Goal: Information Seeking & Learning: Learn about a topic

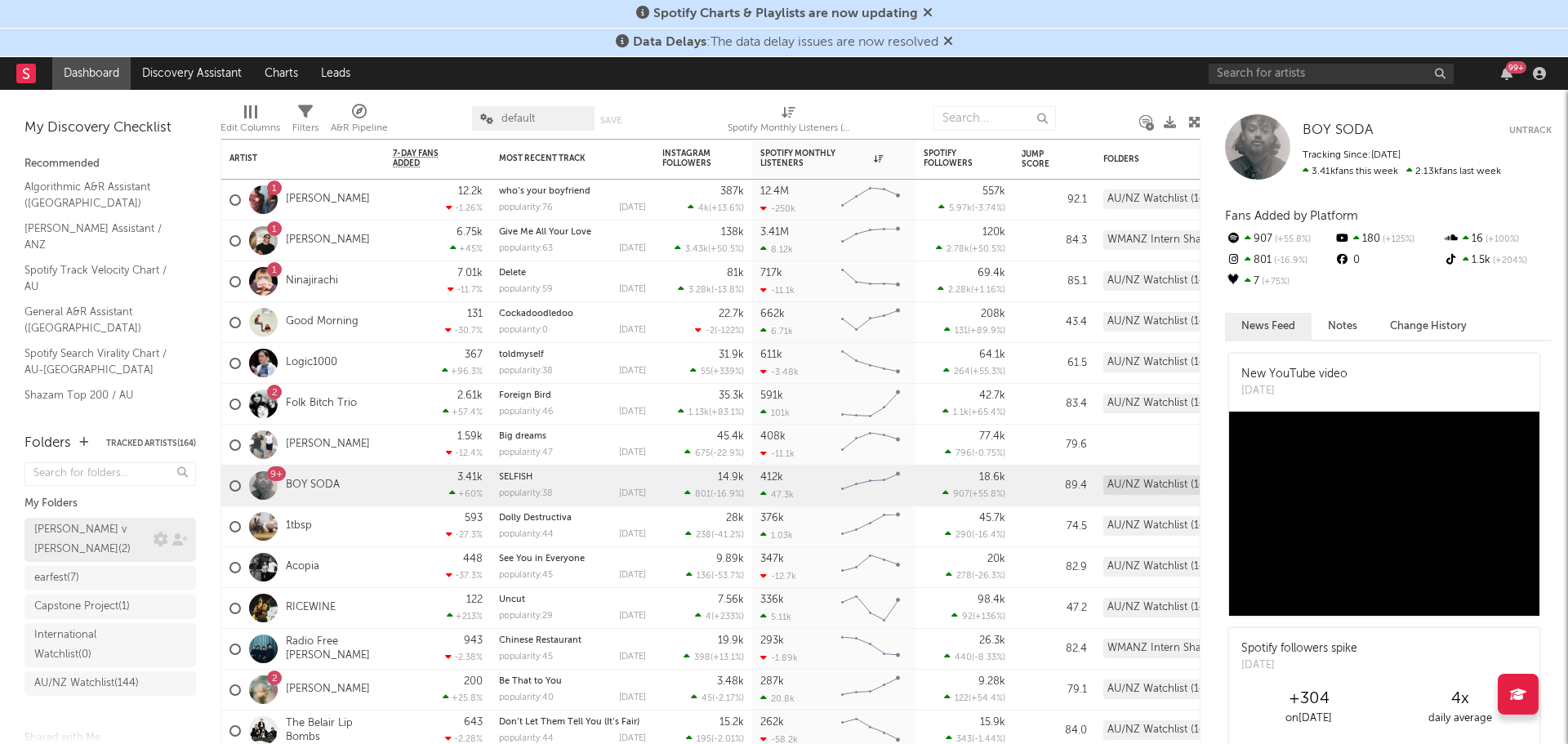
scroll to position [140, 0]
drag, startPoint x: 82, startPoint y: 672, endPoint x: 581, endPoint y: 502, distance: 527.2
click at [82, 672] on div "WMANZ Intern Shared Leads ( 41 )" at bounding box center [107, 654] width 148 height 39
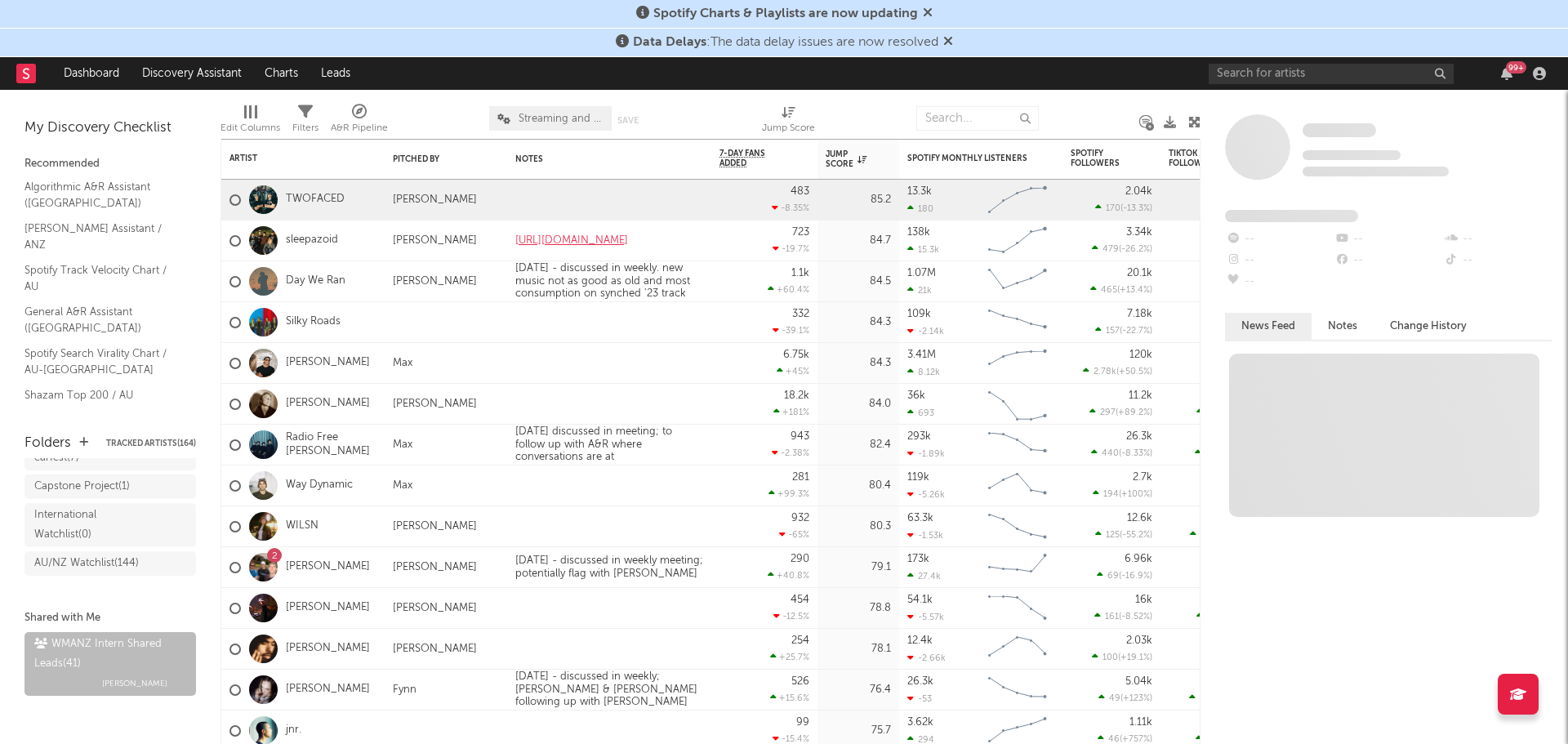
click at [929, 17] on icon at bounding box center [928, 12] width 10 height 13
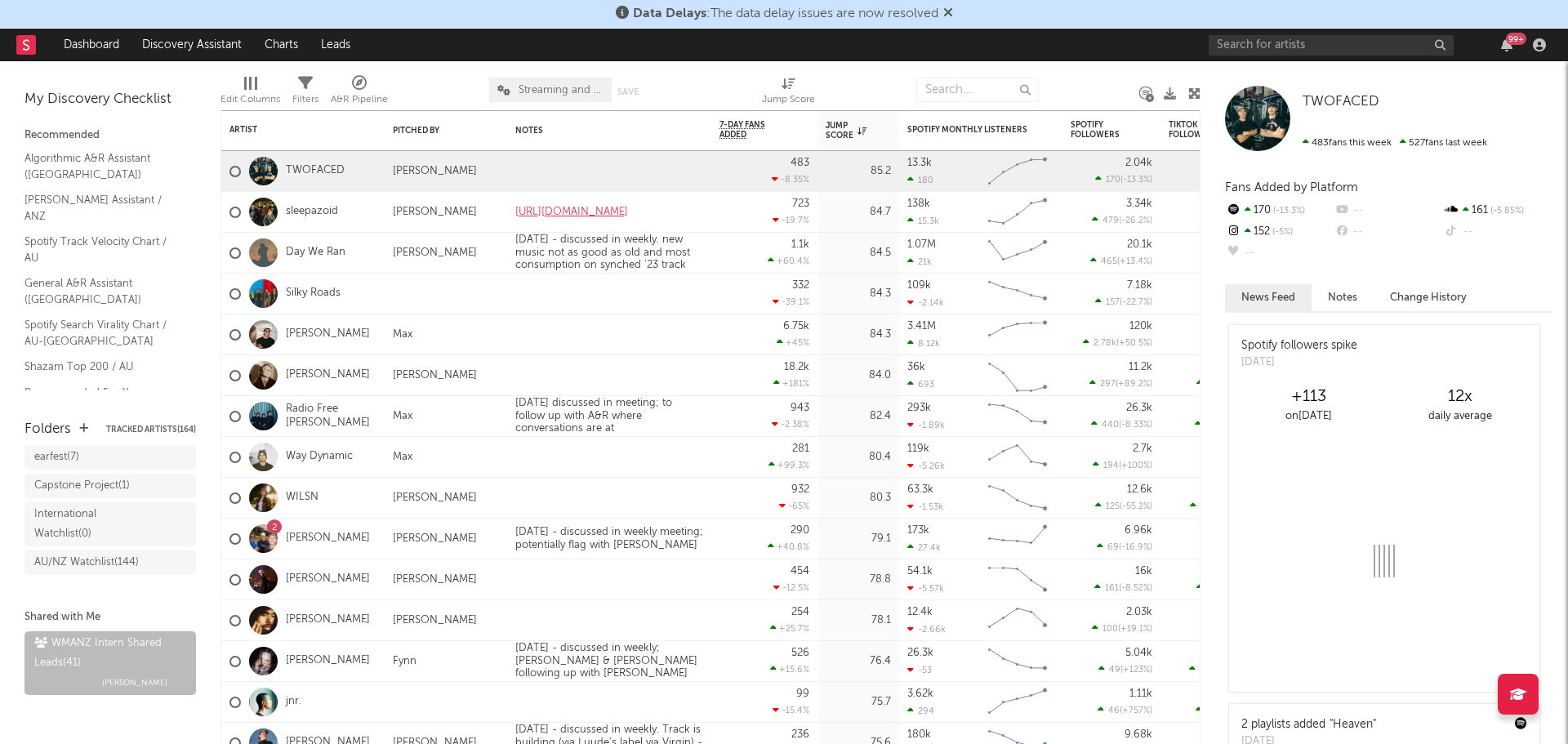
click at [955, 12] on div "Data Delays : The data delay issues are now resolved" at bounding box center [784, 14] width 1568 height 28
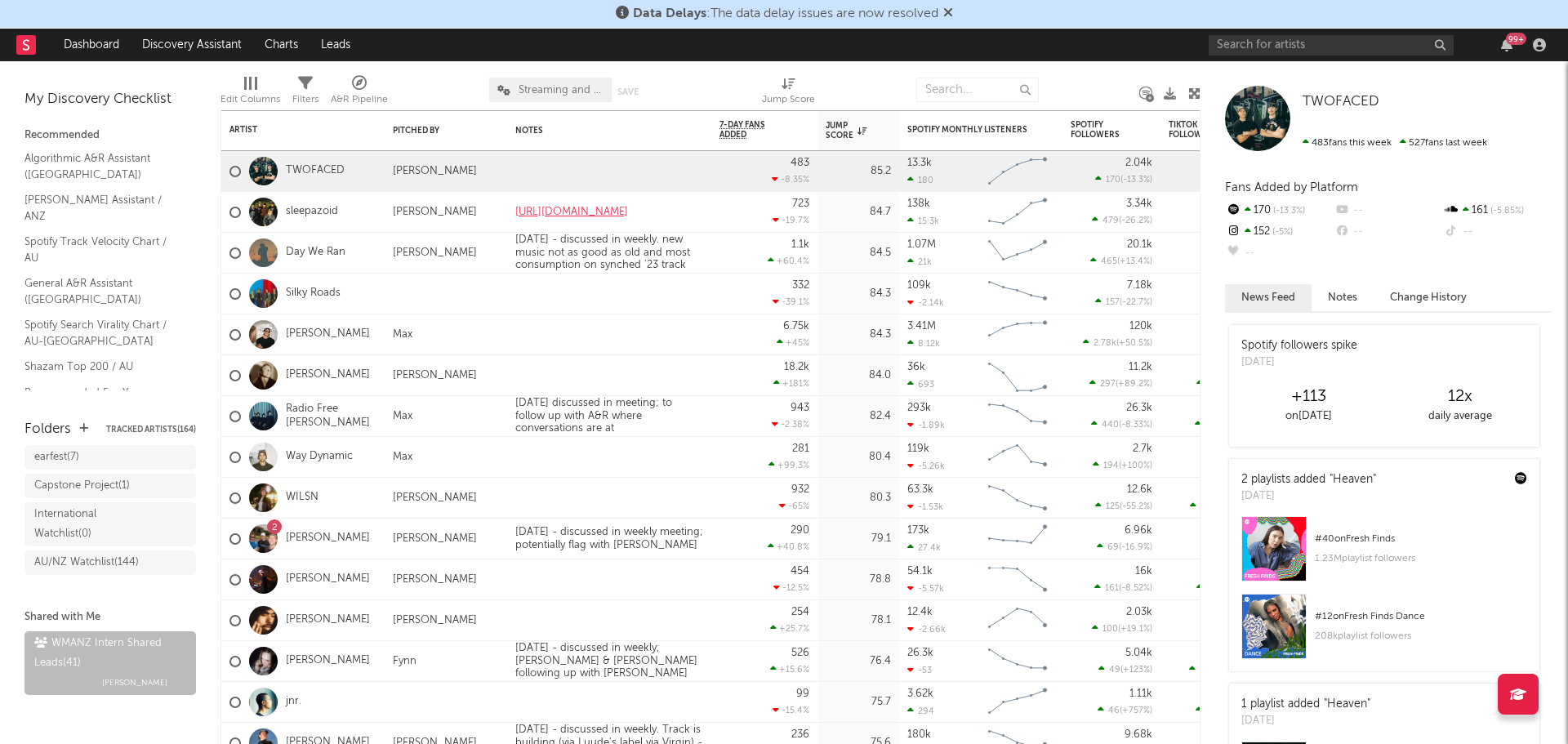
click at [953, 12] on icon at bounding box center [948, 12] width 10 height 13
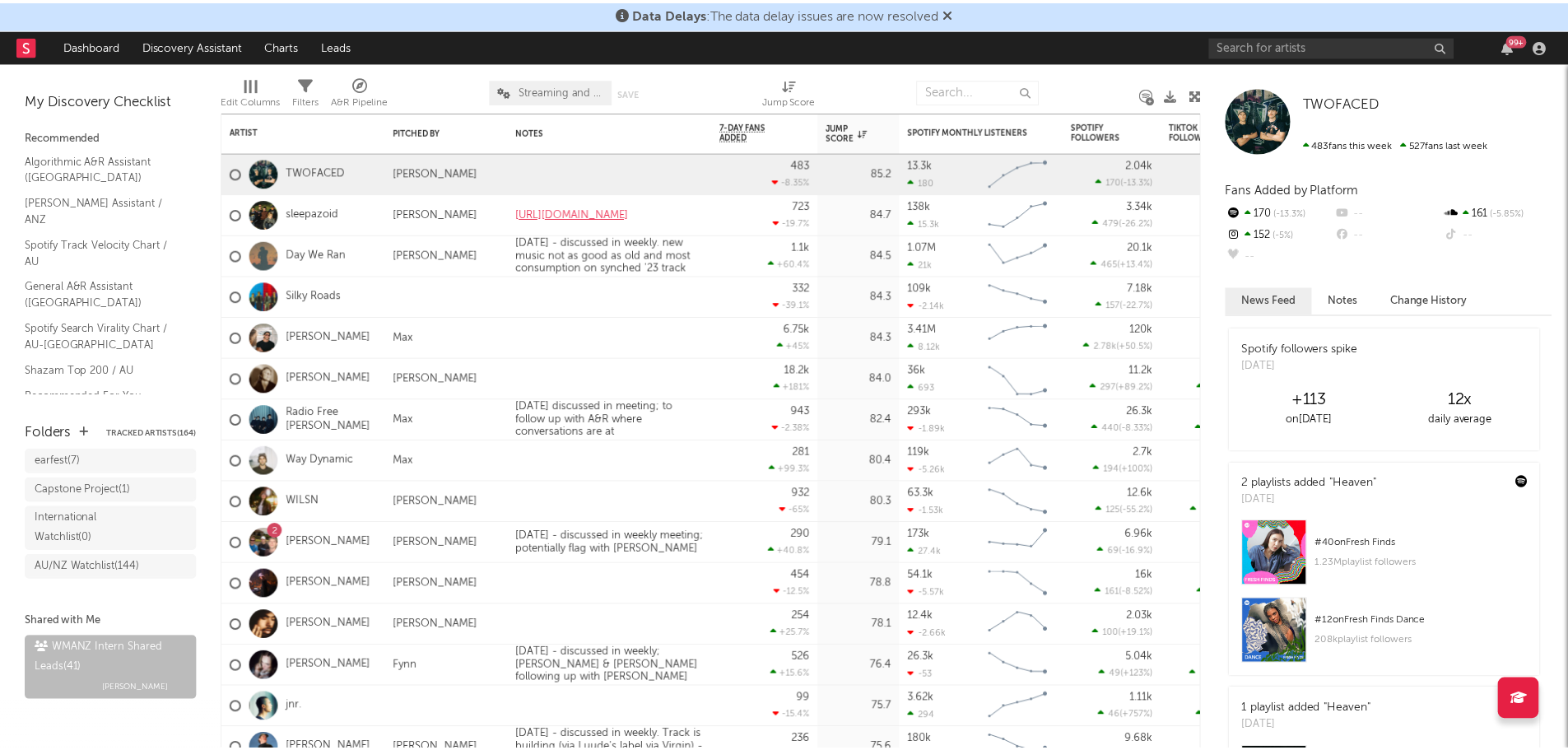
scroll to position [112, 0]
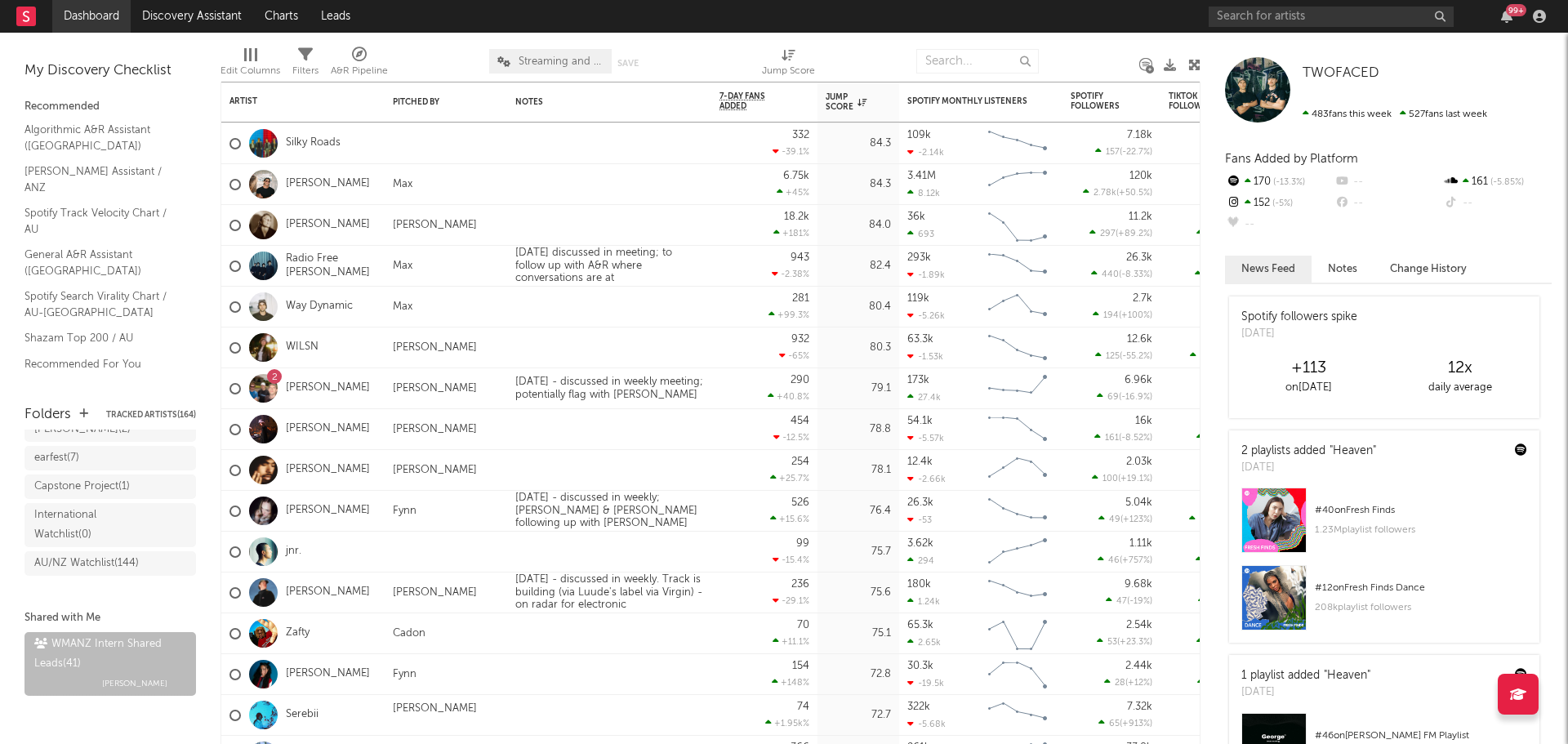
click at [80, 8] on link "Dashboard" at bounding box center [91, 17] width 78 height 33
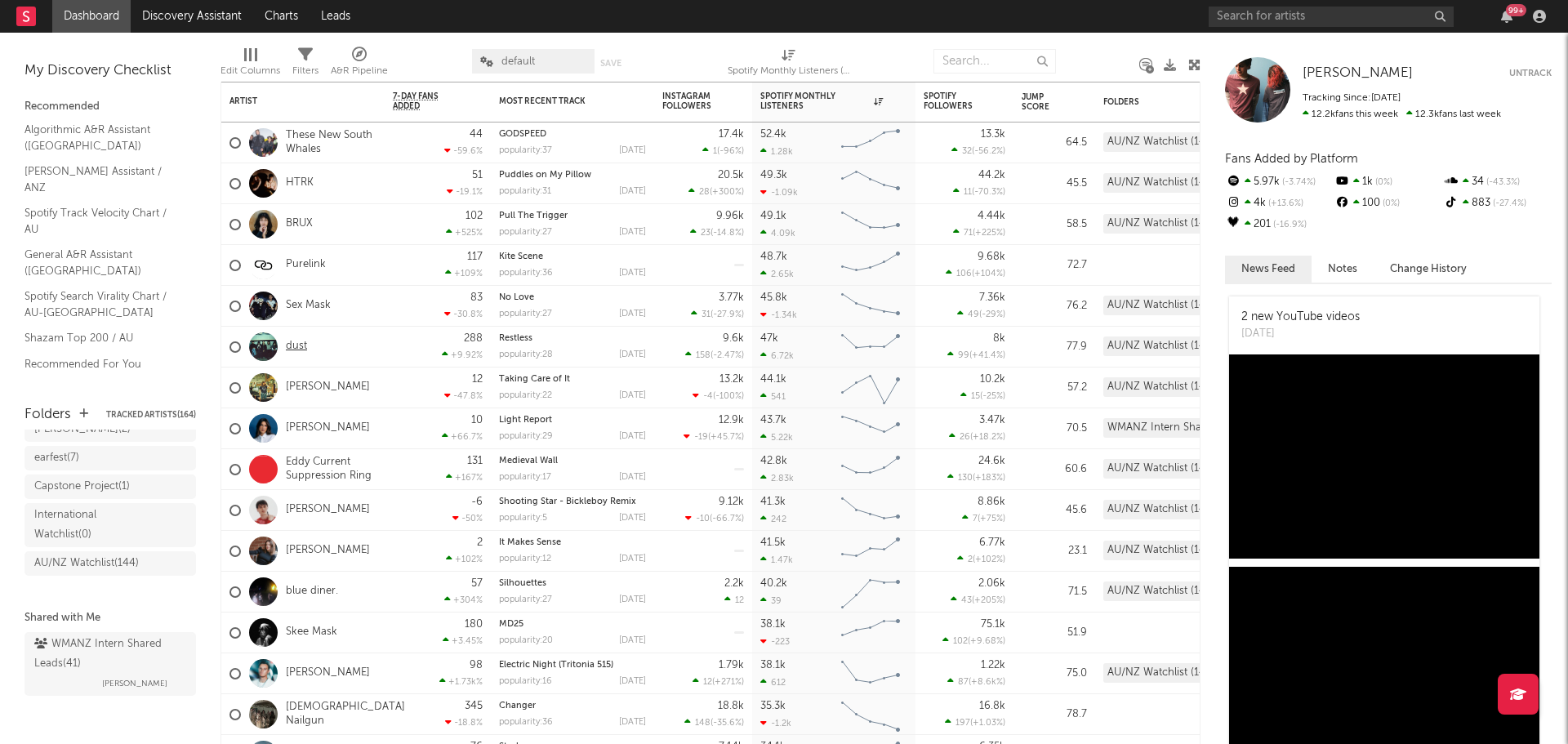
click at [299, 350] on link "dust" at bounding box center [296, 346] width 21 height 14
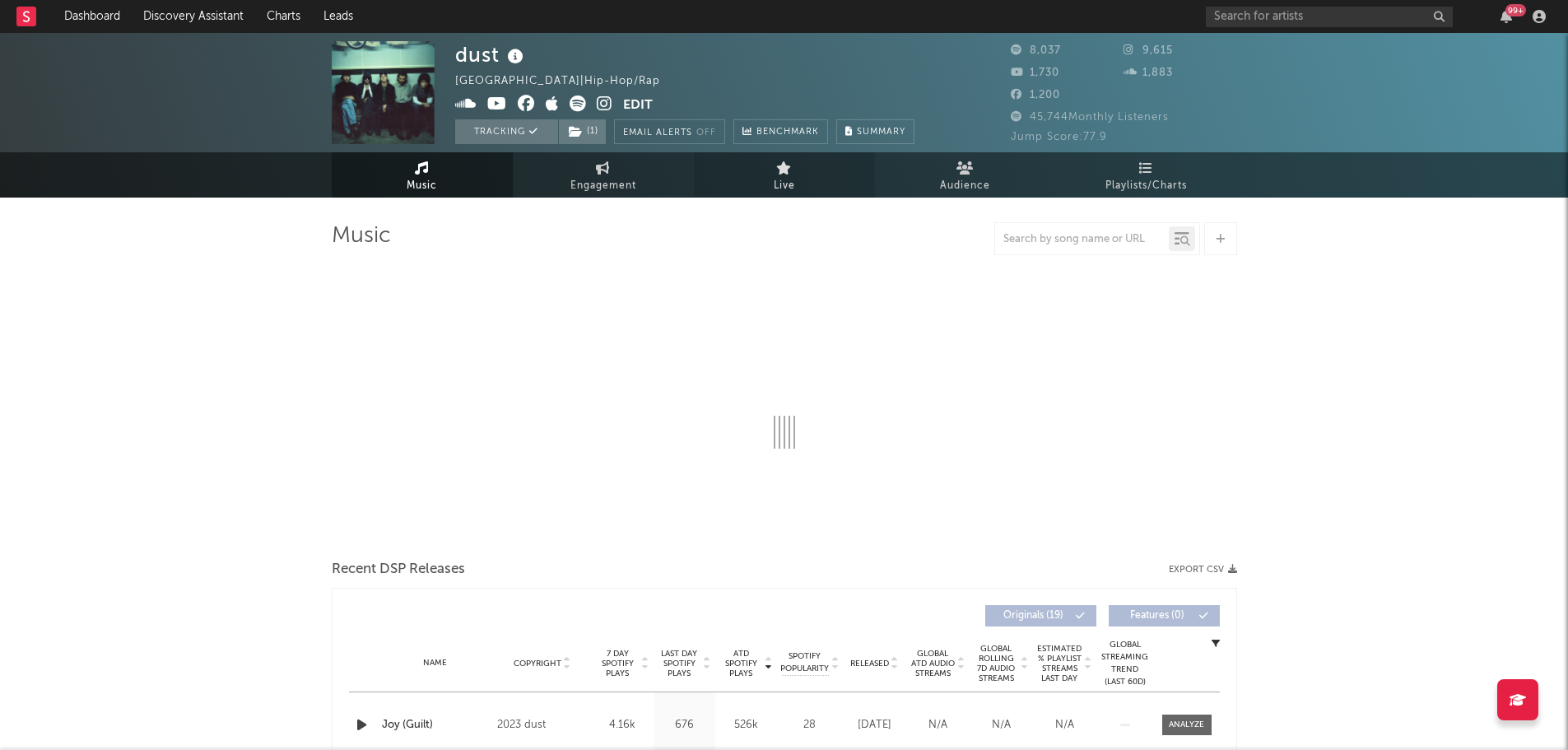
select select "1w"
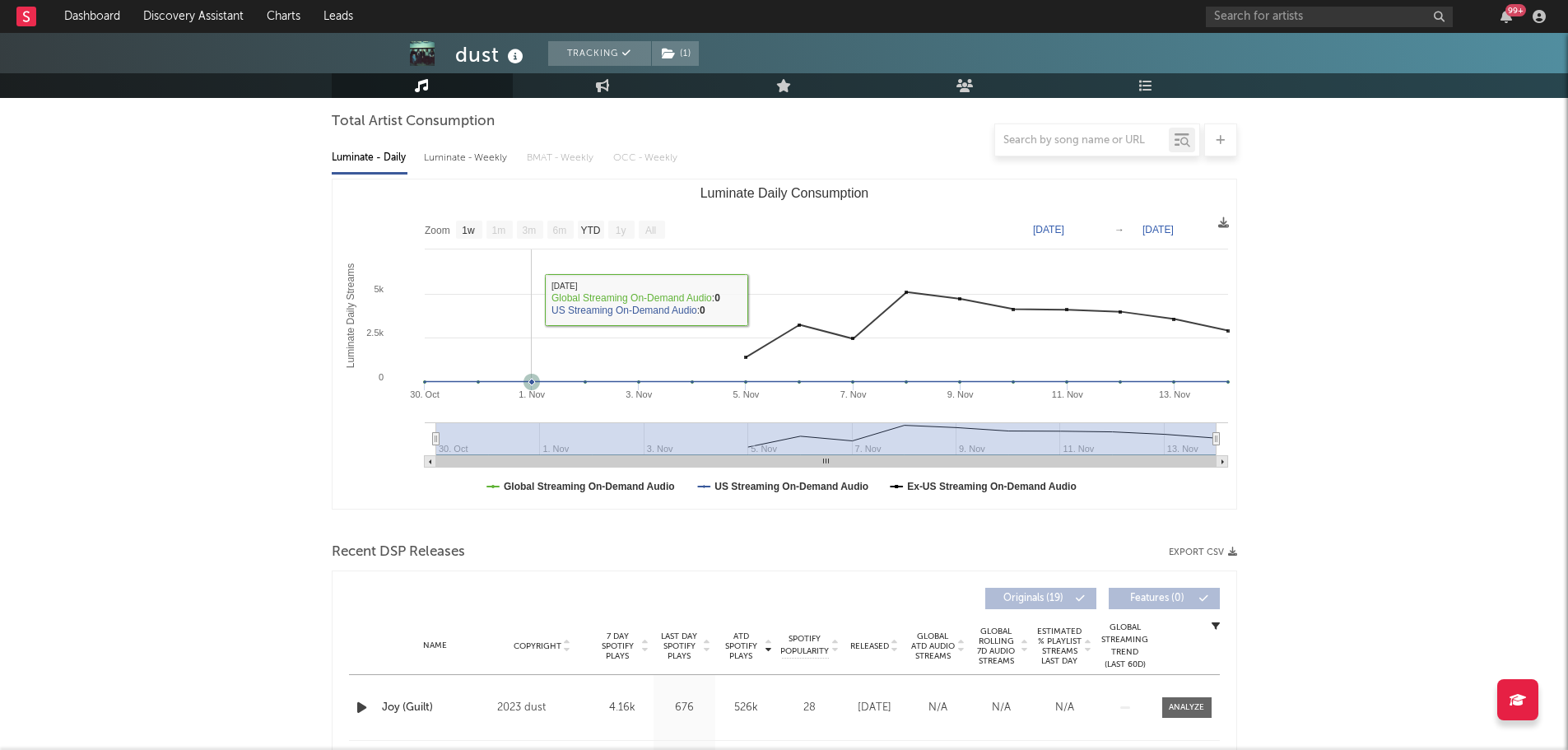
scroll to position [411, 0]
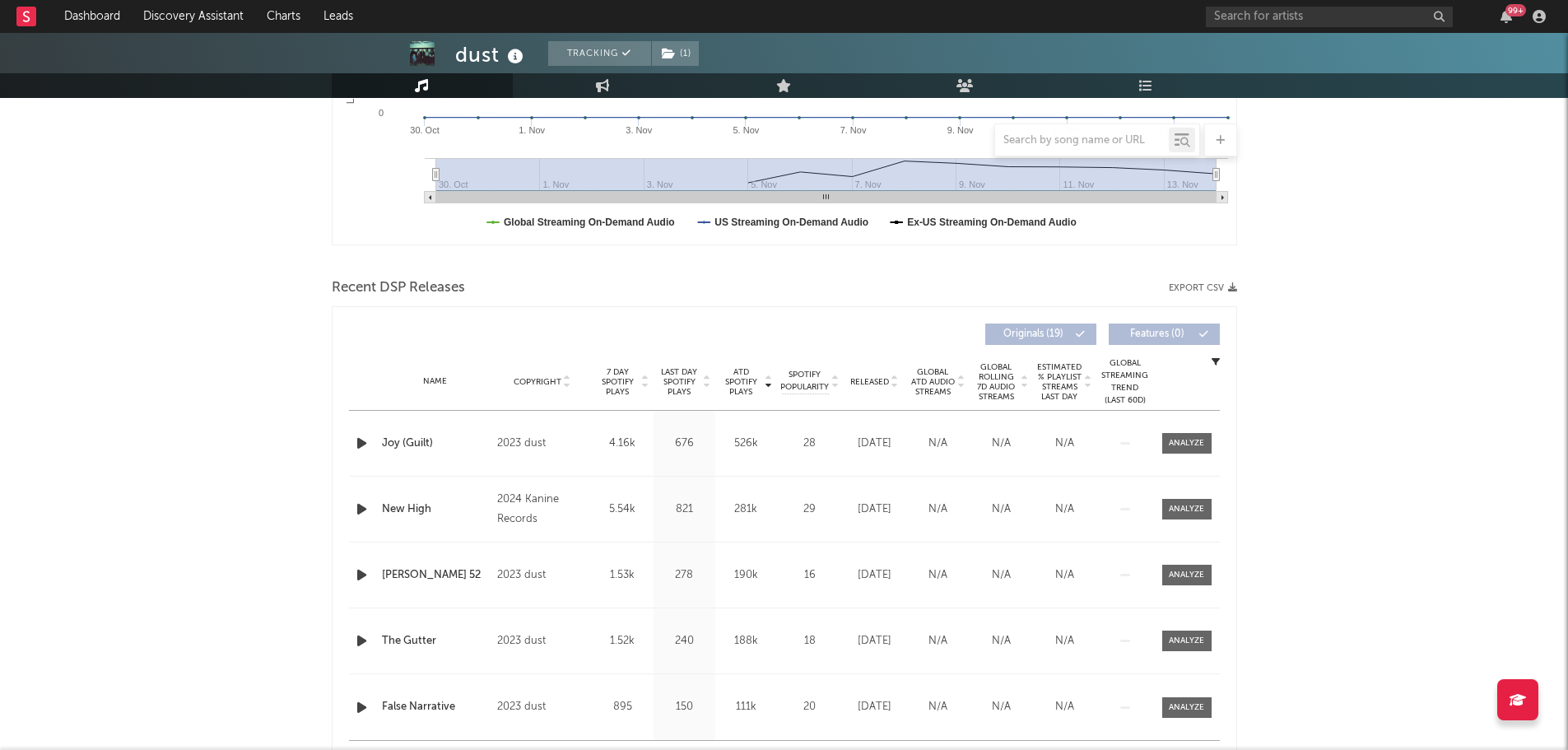
click at [873, 382] on span "Released" at bounding box center [870, 381] width 39 height 10
click at [1203, 446] on div at bounding box center [1186, 443] width 35 height 12
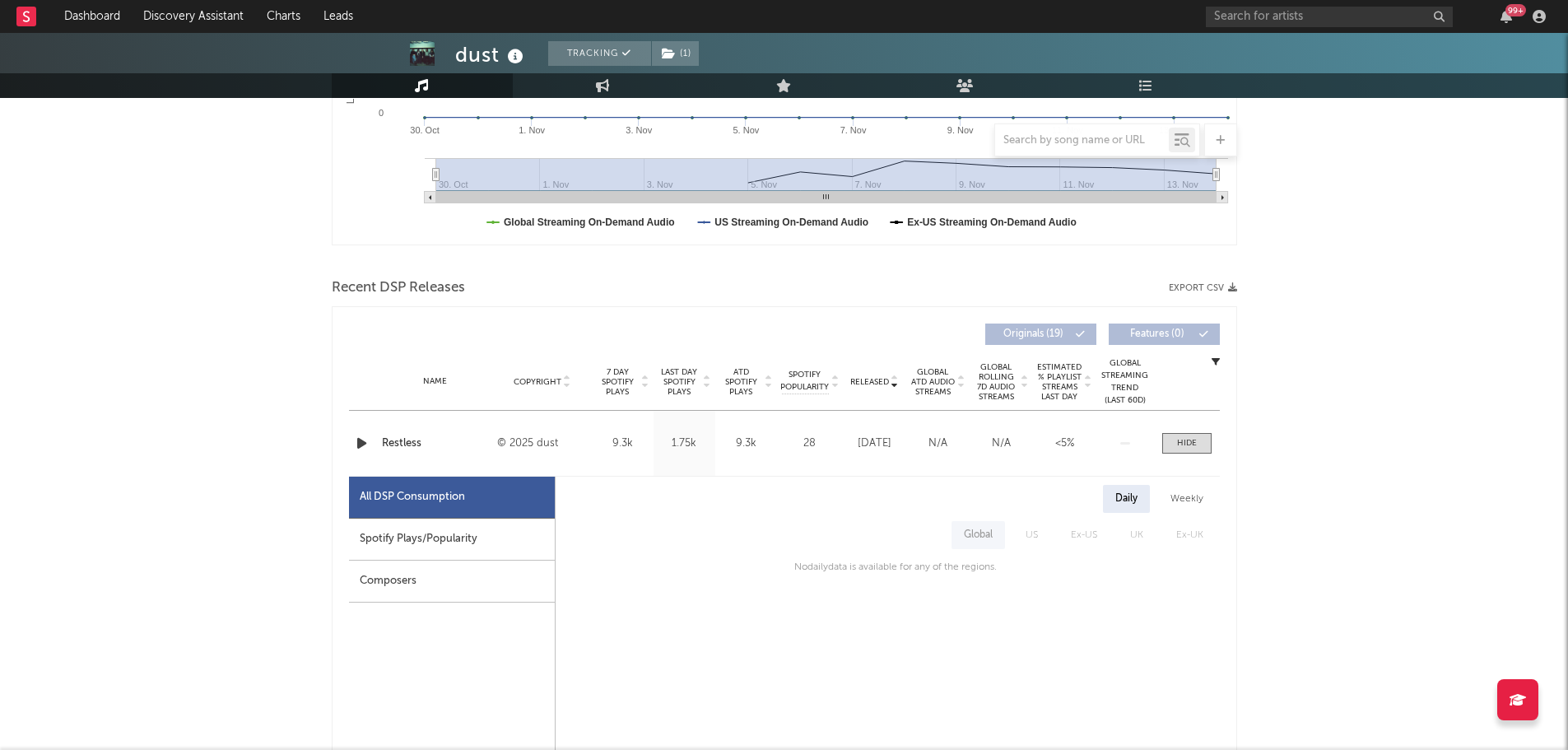
click at [478, 531] on div "Spotify Plays/Popularity" at bounding box center [452, 539] width 206 height 42
select select "1w"
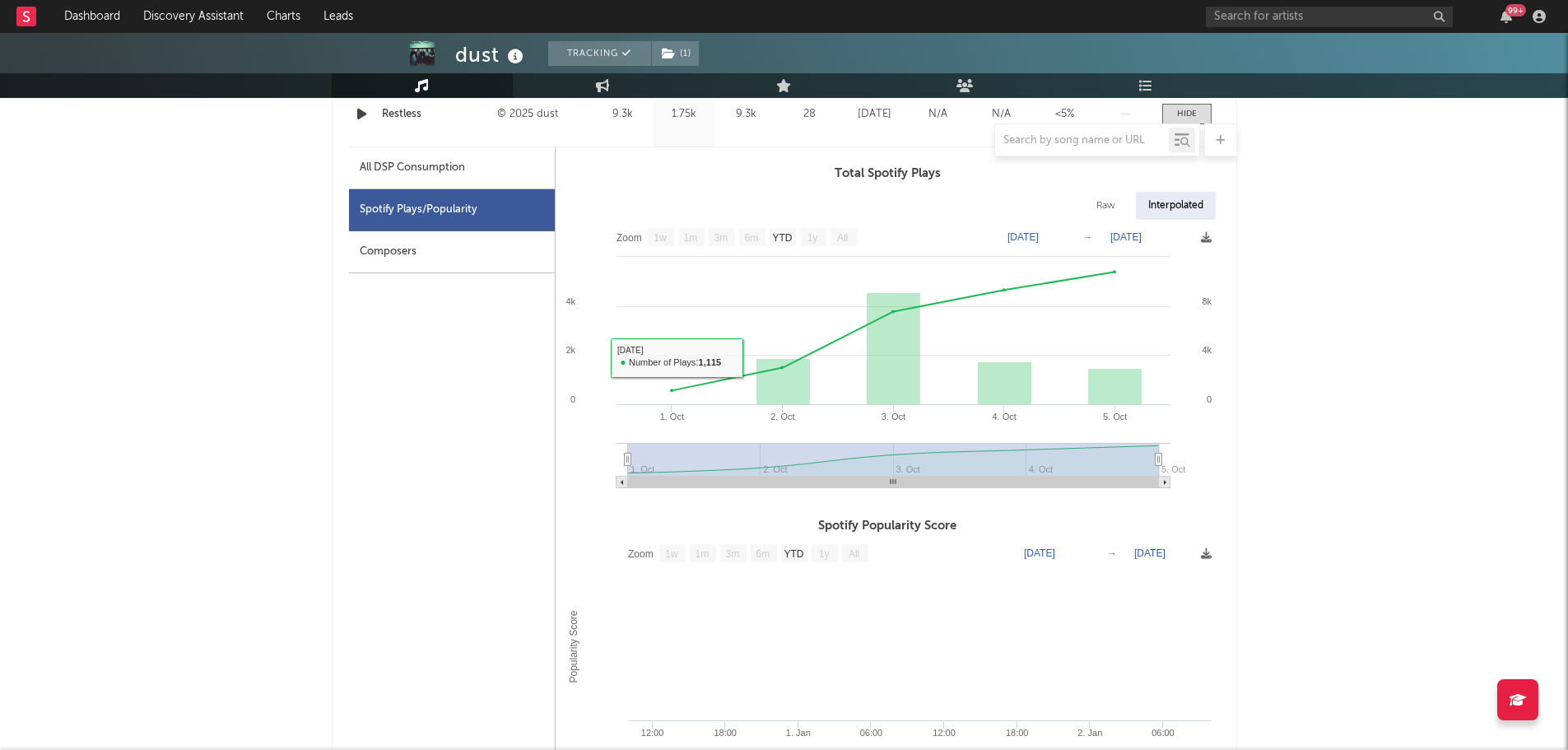
scroll to position [1234, 0]
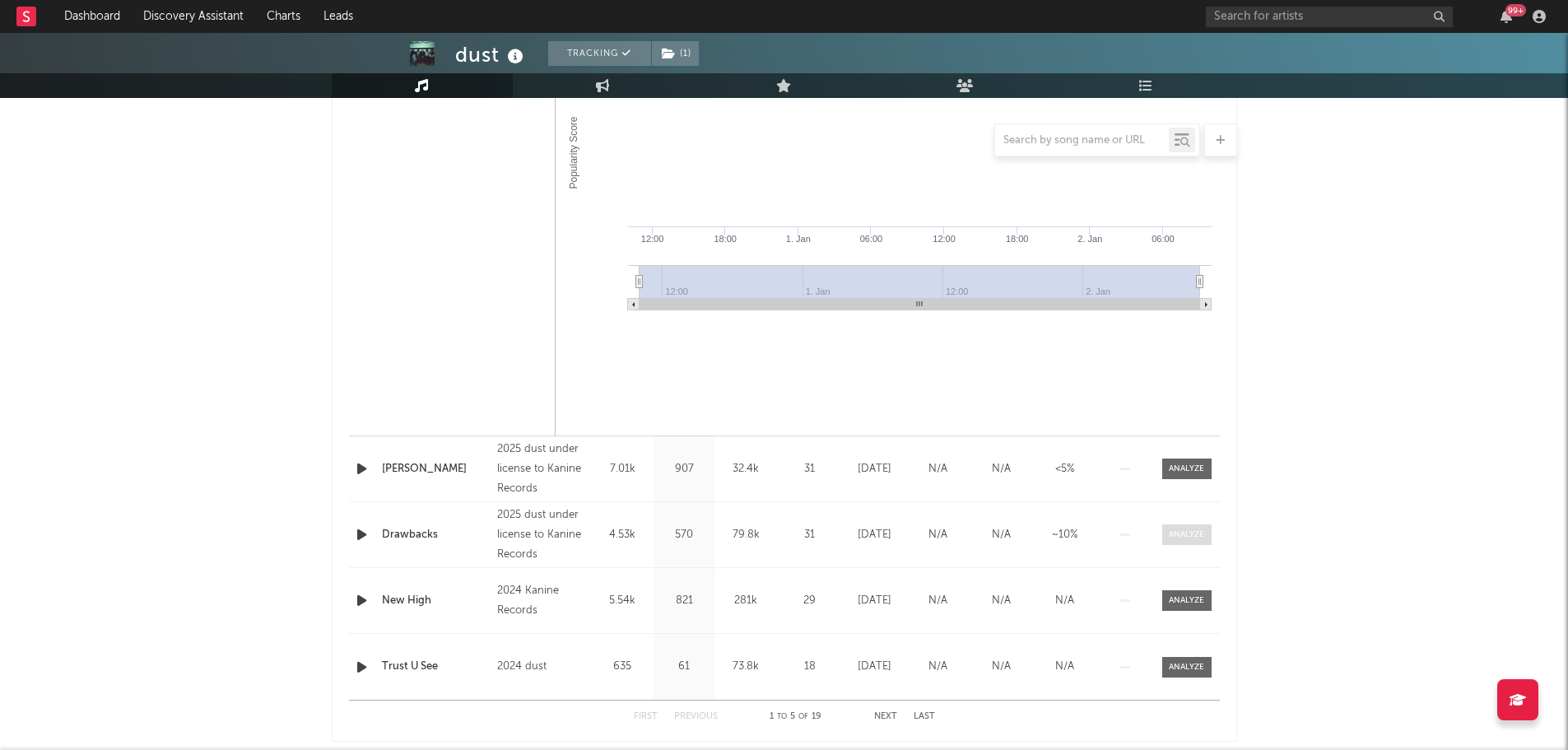
click at [1196, 533] on div at bounding box center [1186, 534] width 35 height 12
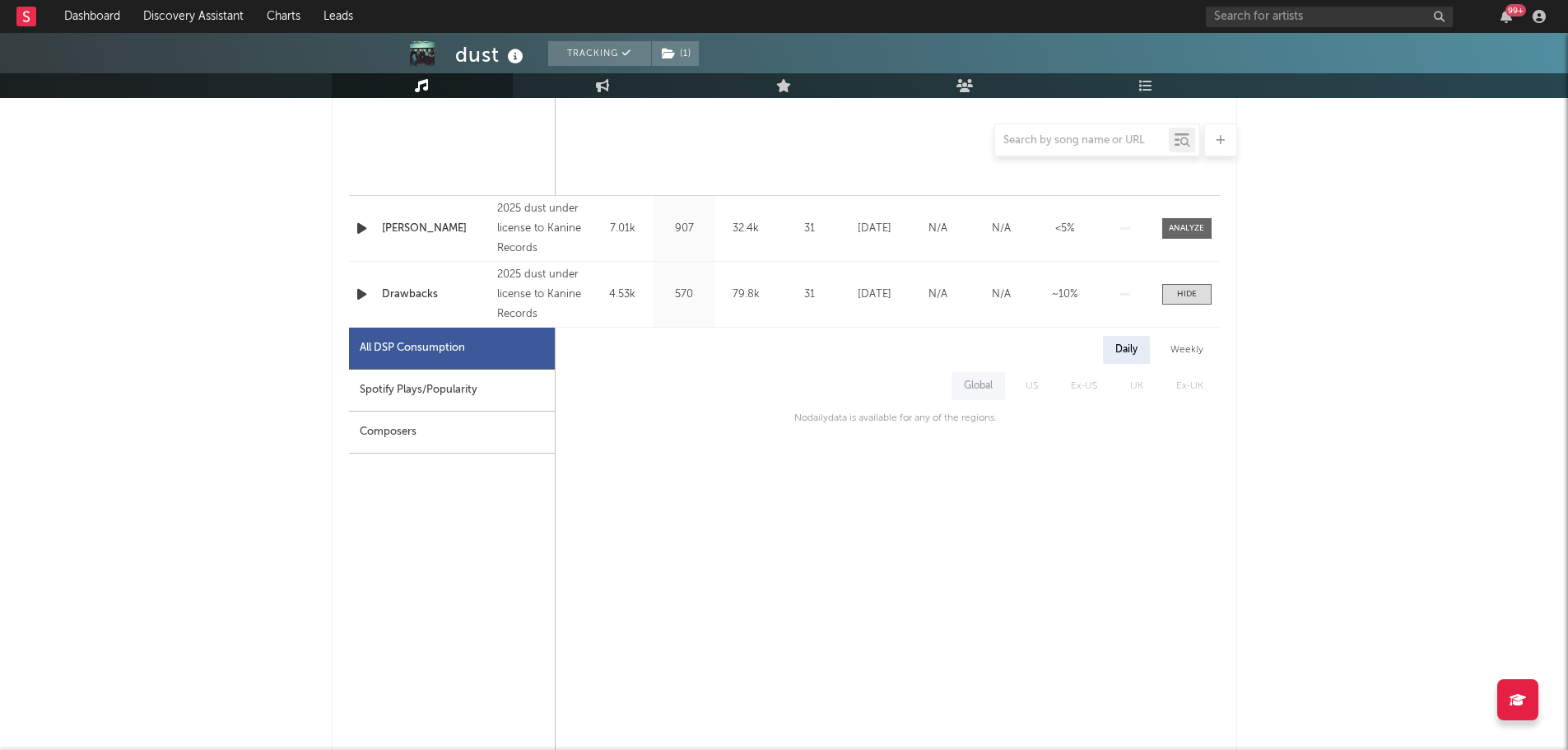
scroll to position [1481, 0]
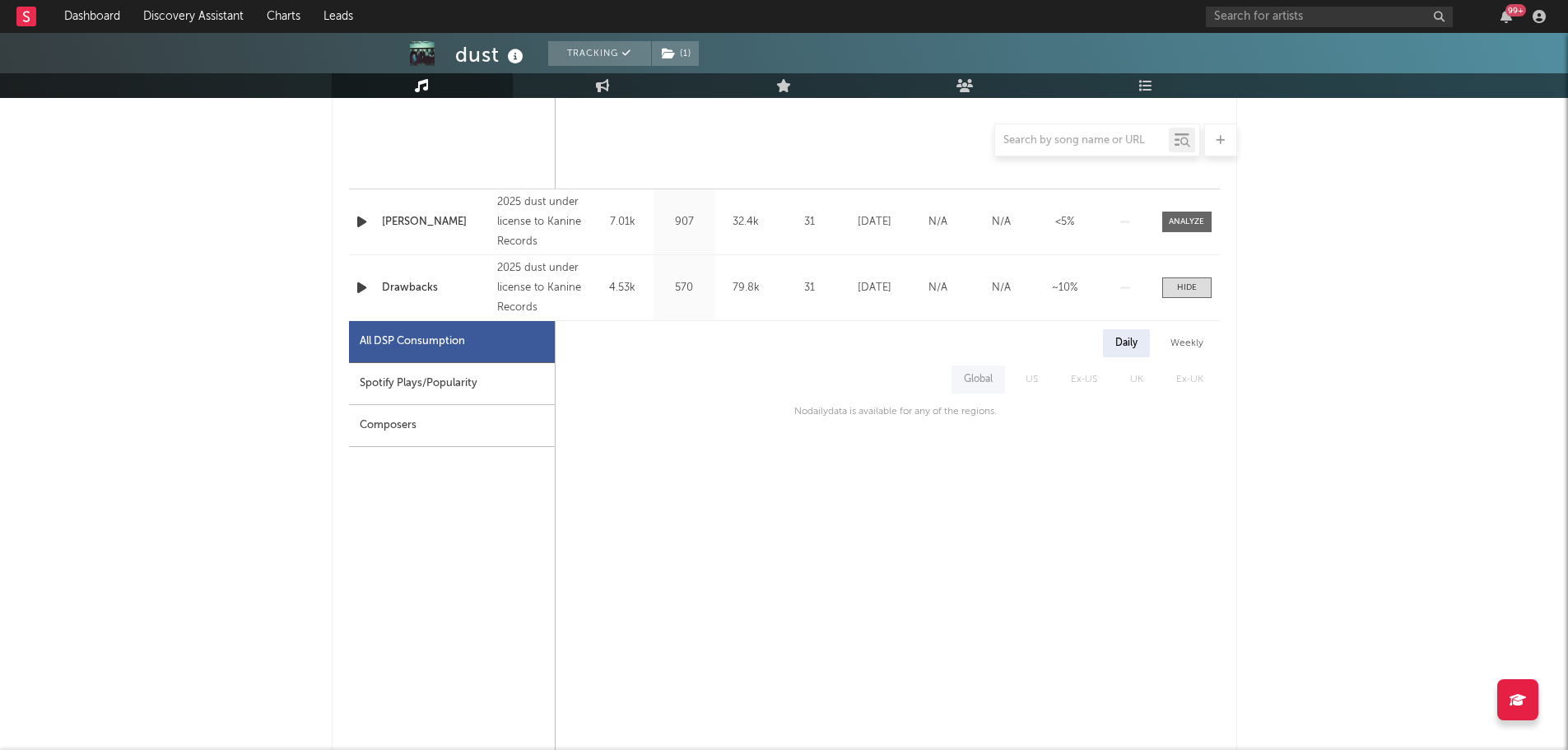
click at [398, 379] on div "Spotify Plays/Popularity" at bounding box center [452, 383] width 206 height 42
select select "1w"
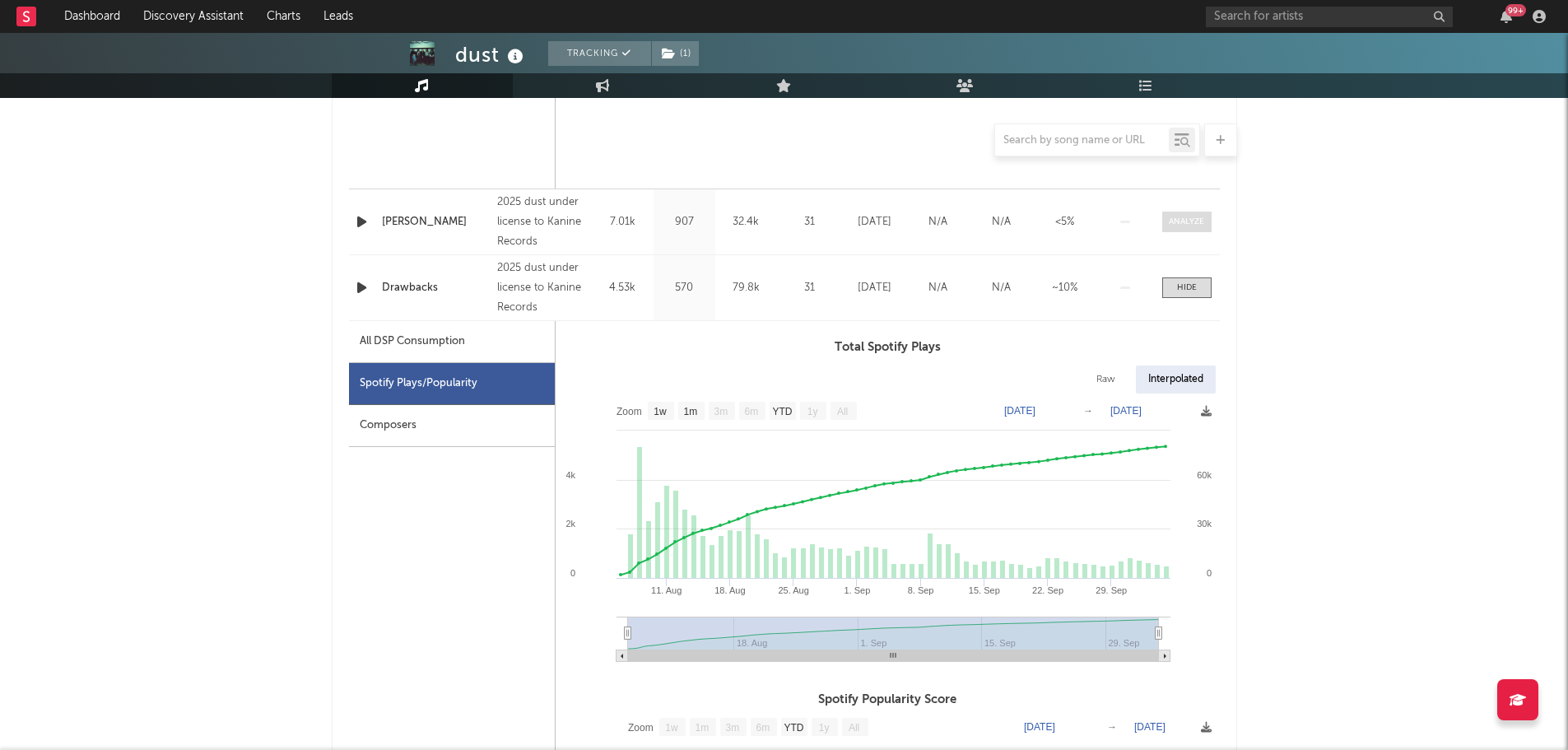
click at [1193, 220] on div at bounding box center [1186, 221] width 35 height 12
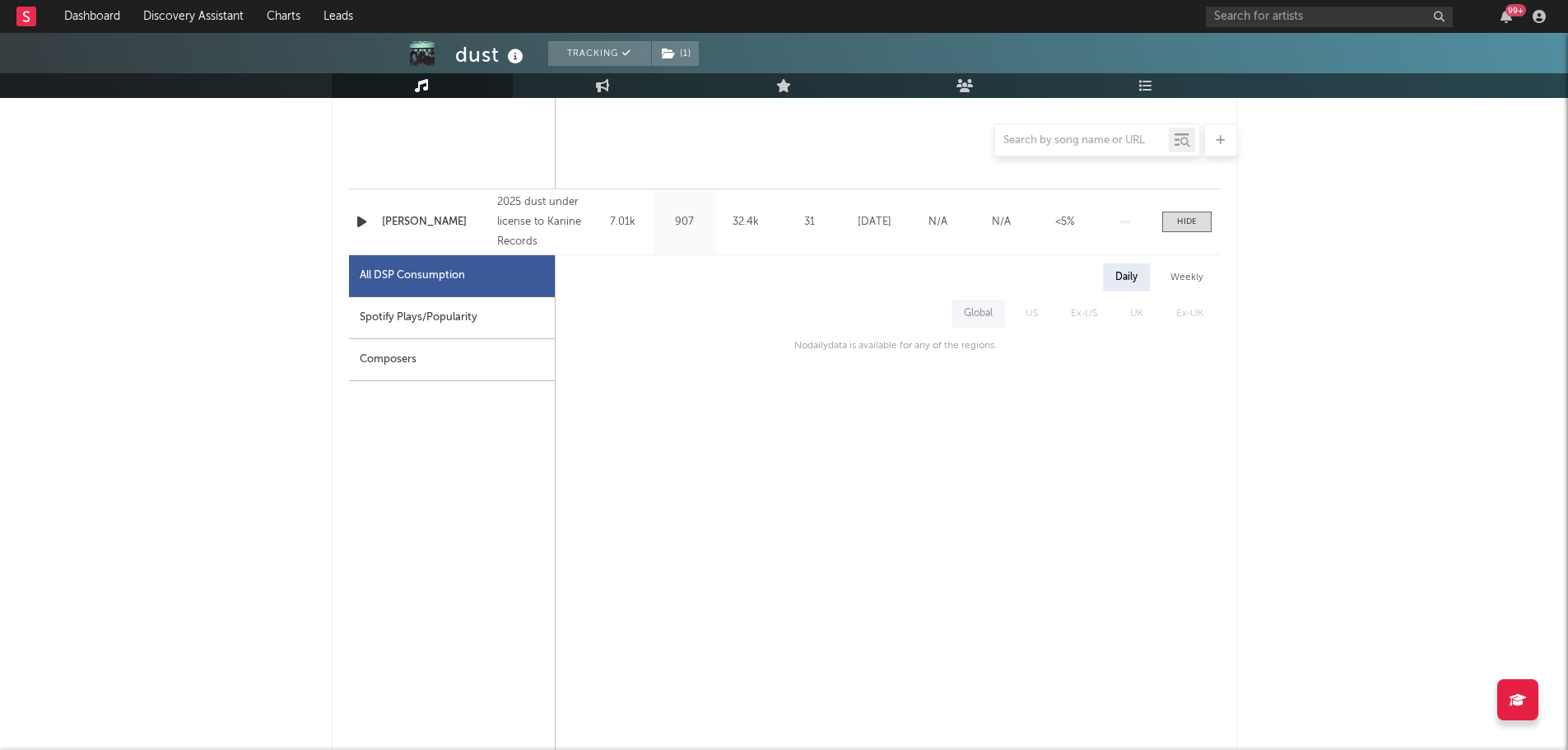
click at [382, 310] on div "Spotify Plays/Popularity" at bounding box center [452, 318] width 206 height 42
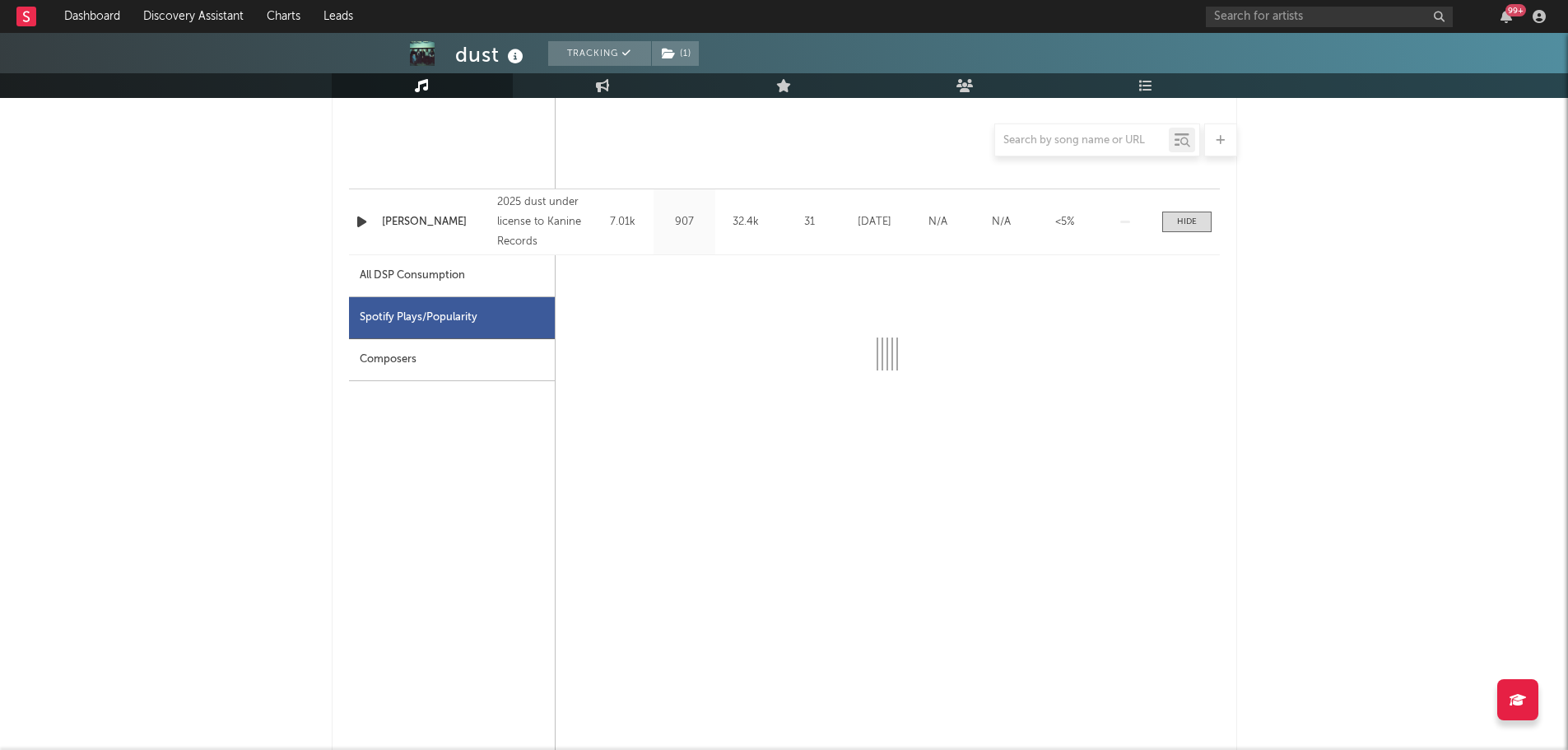
select select "1w"
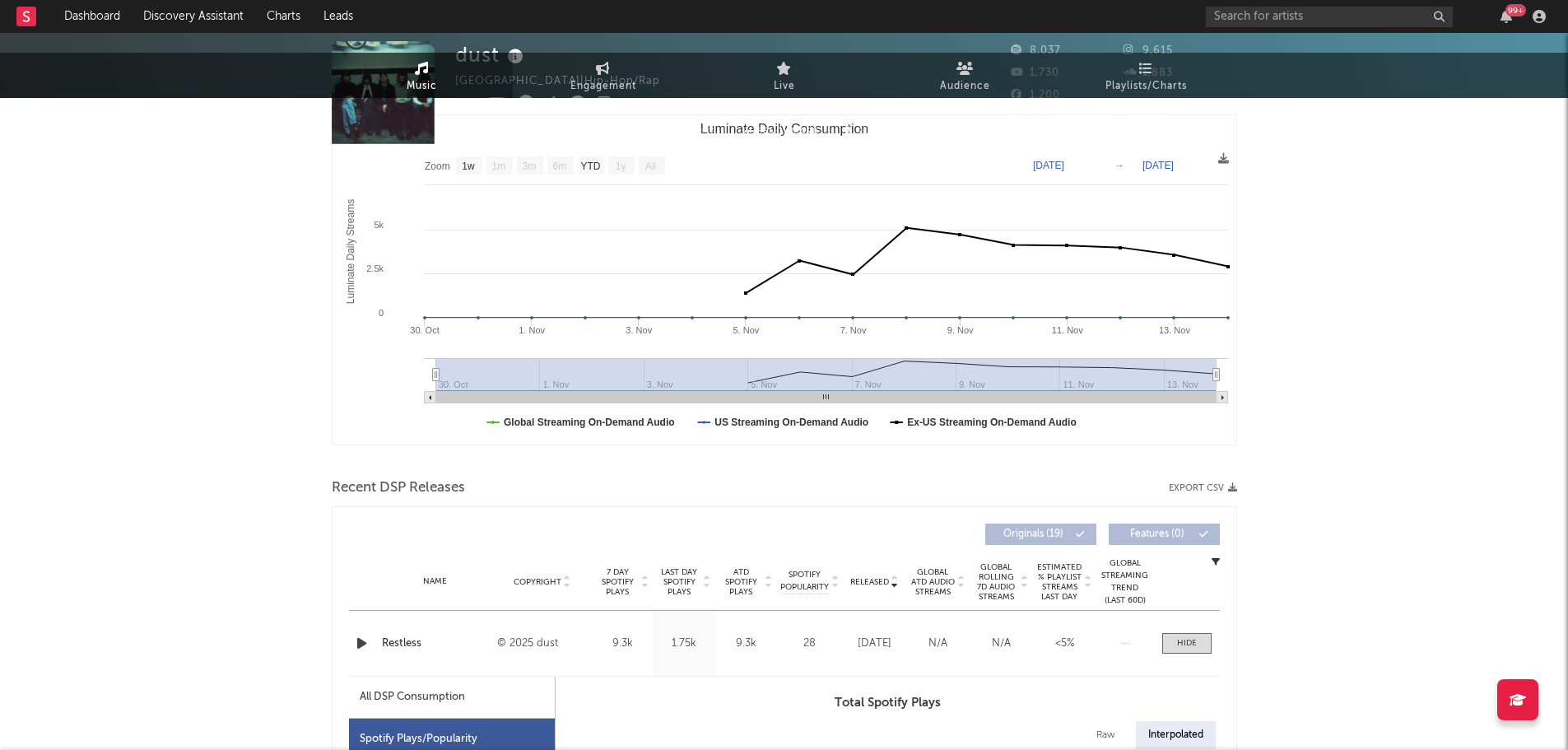
scroll to position [0, 0]
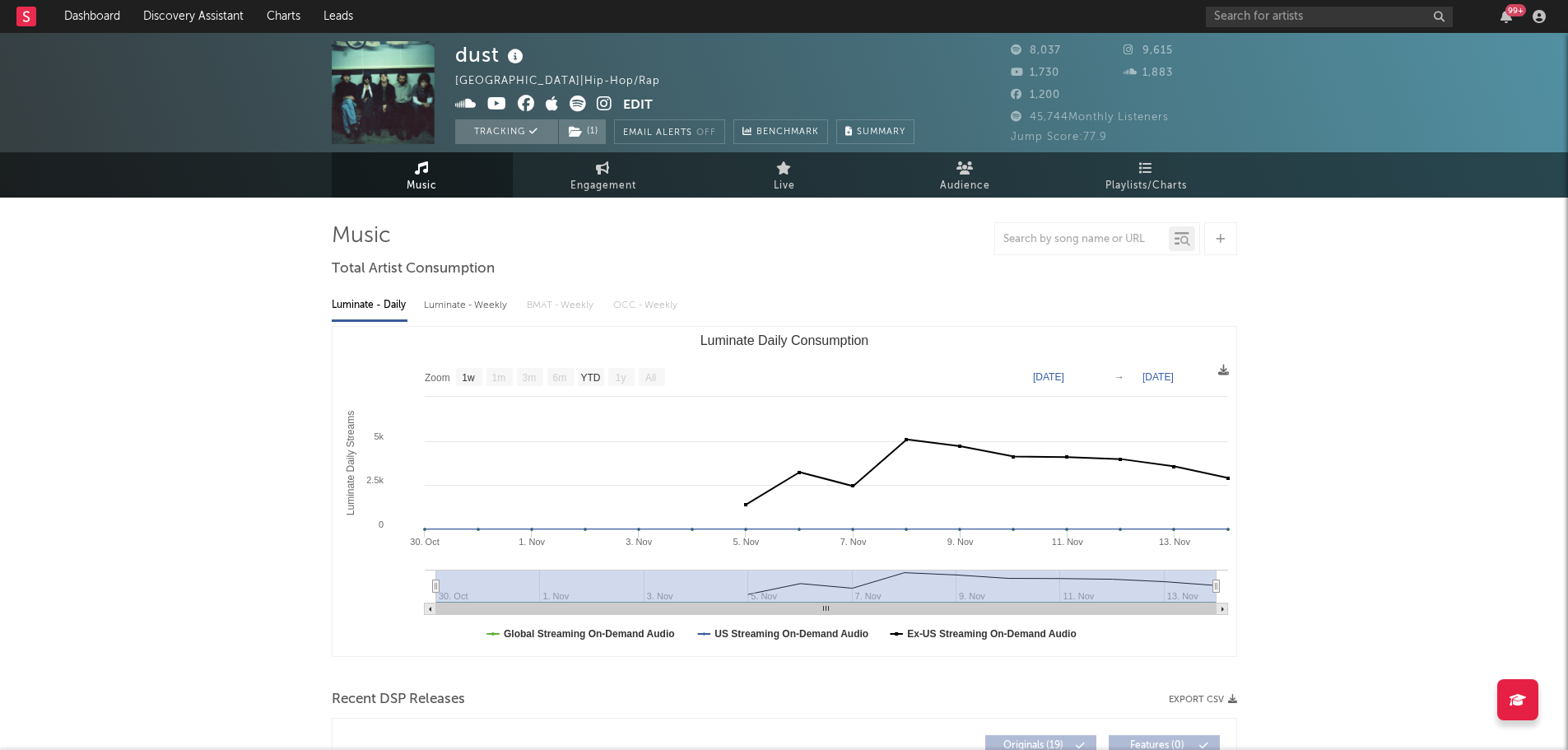
drag, startPoint x: 613, startPoint y: 105, endPoint x: 605, endPoint y: 106, distance: 8.1
click at [613, 105] on span at bounding box center [539, 106] width 168 height 20
click at [598, 107] on icon at bounding box center [604, 104] width 16 height 17
